Goal: Task Accomplishment & Management: Manage account settings

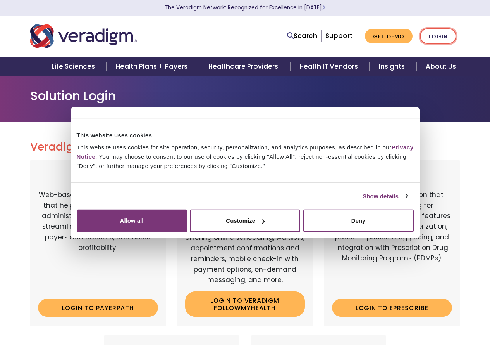
click at [433, 33] on link "Login" at bounding box center [438, 36] width 36 height 16
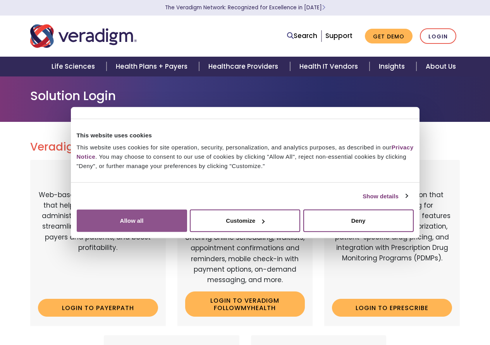
click at [187, 232] on button "Allow all" at bounding box center [132, 220] width 110 height 22
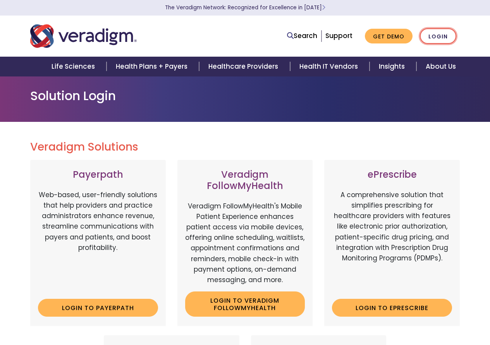
click at [439, 33] on link "Login" at bounding box center [438, 36] width 36 height 16
click at [436, 34] on link "Login" at bounding box center [438, 36] width 36 height 16
